Goal: Task Accomplishment & Management: Manage account settings

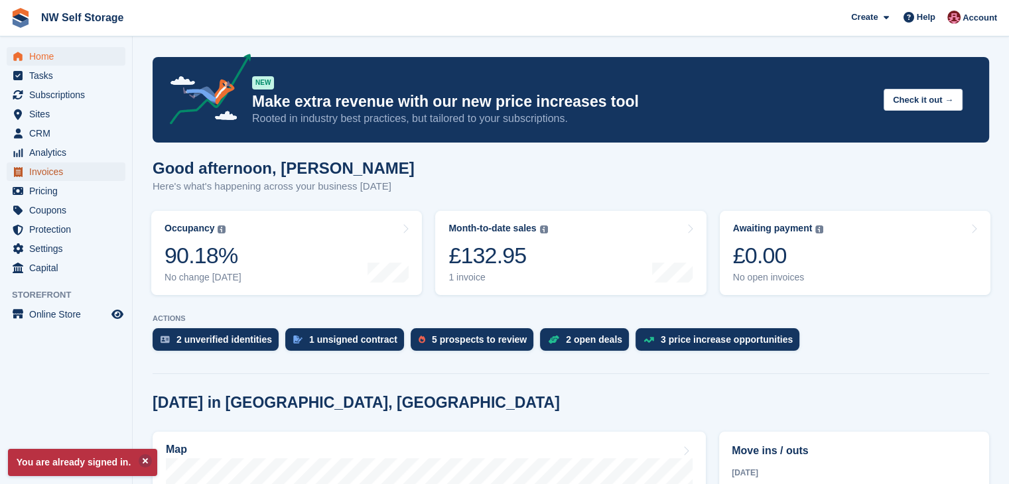
click at [48, 168] on span "Invoices" at bounding box center [69, 171] width 80 height 19
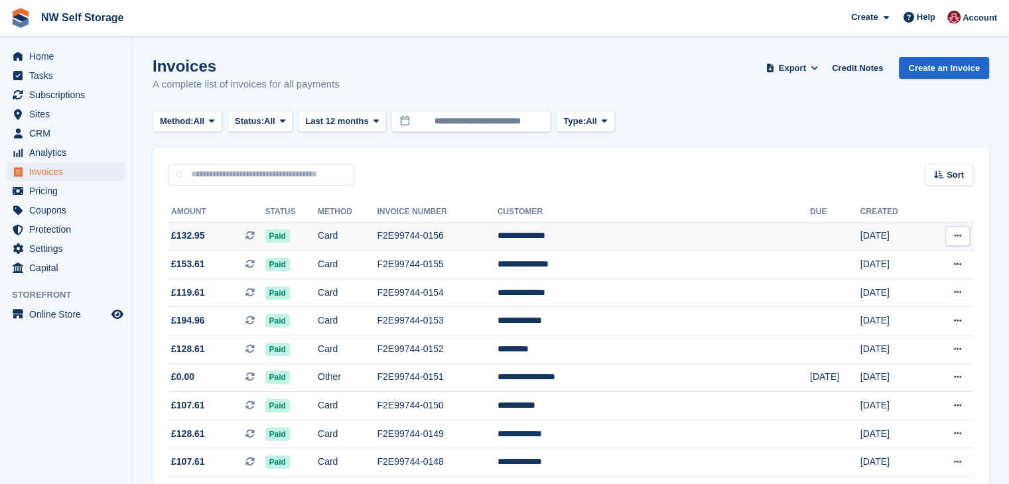
click at [965, 233] on button at bounding box center [957, 236] width 25 height 20
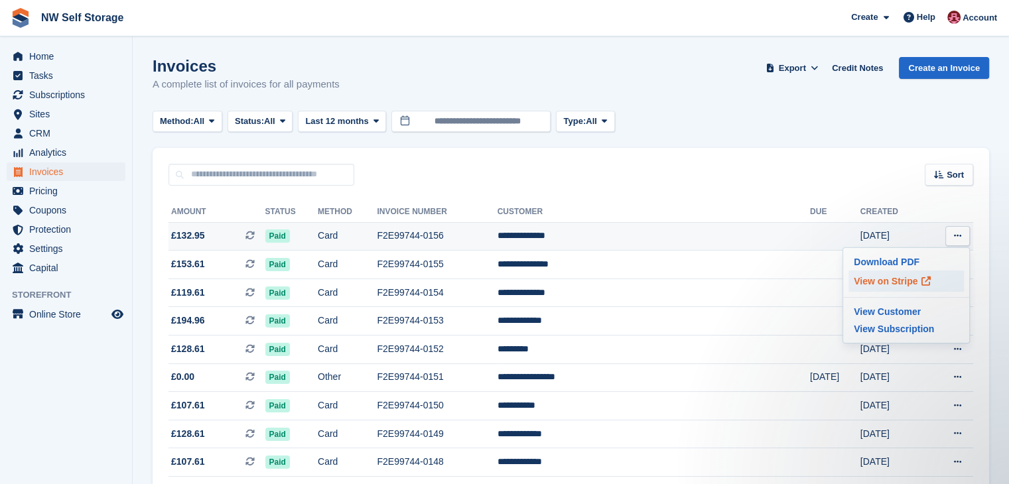
click at [922, 284] on icon at bounding box center [924, 281] width 9 height 9
